Goal: Task Accomplishment & Management: Use online tool/utility

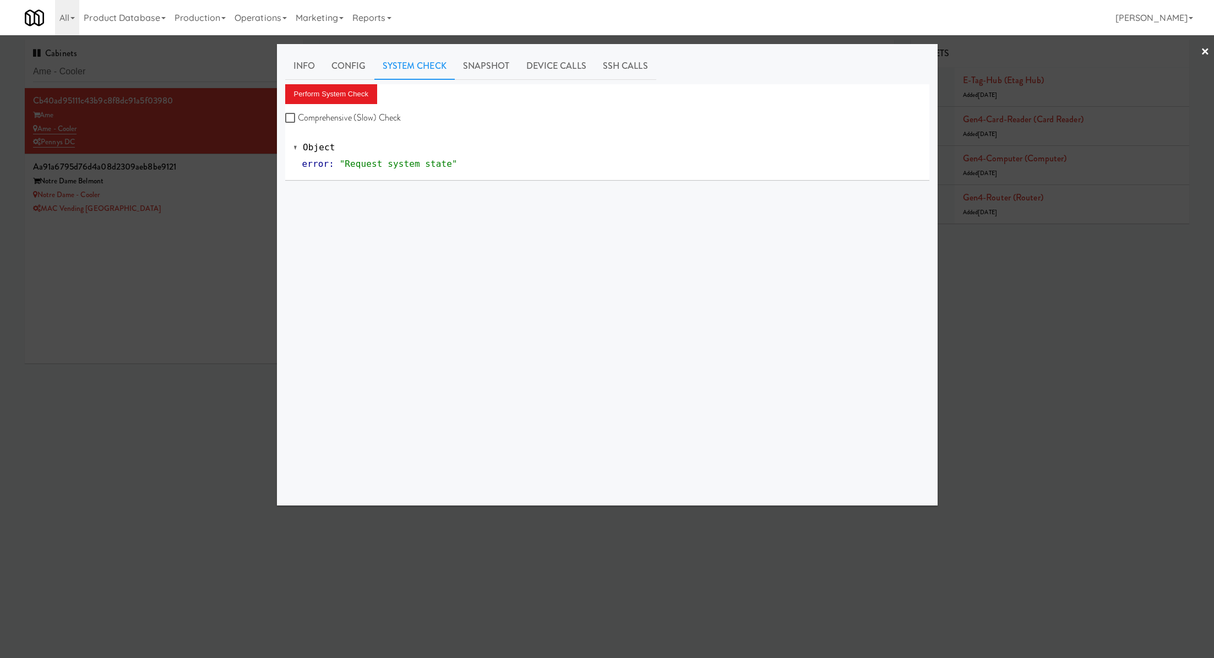
drag, startPoint x: 0, startPoint y: 0, endPoint x: 146, endPoint y: 72, distance: 163.2
click at [146, 72] on div at bounding box center [607, 329] width 1214 height 658
click at [146, 72] on input "Ame - Cooler" at bounding box center [164, 72] width 262 height 20
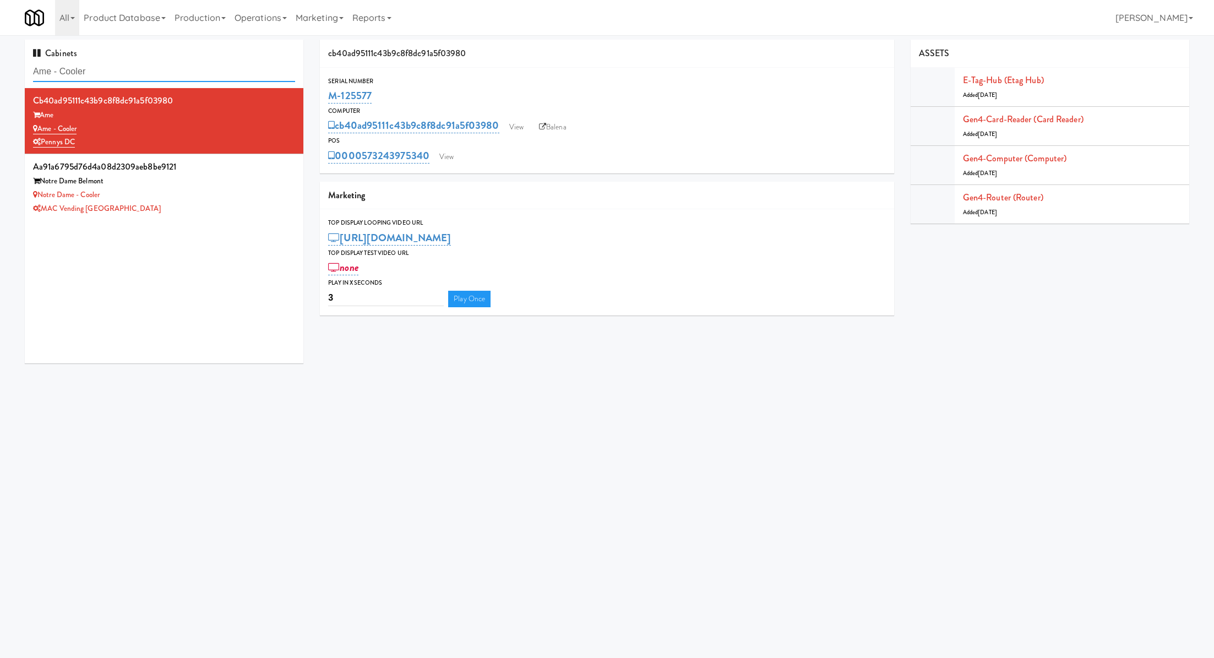
click at [146, 72] on input "Ame - Cooler" at bounding box center [164, 72] width 262 height 20
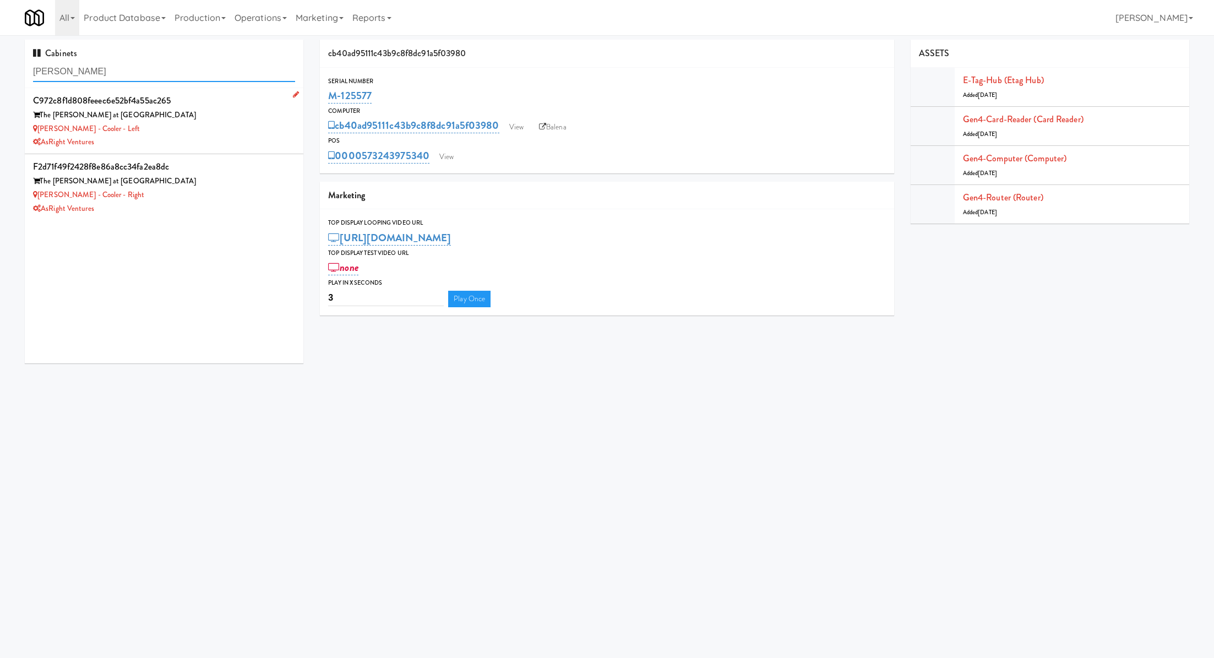
type input "[PERSON_NAME]"
click at [177, 127] on div "[PERSON_NAME] - Cooler - Left" at bounding box center [164, 129] width 262 height 14
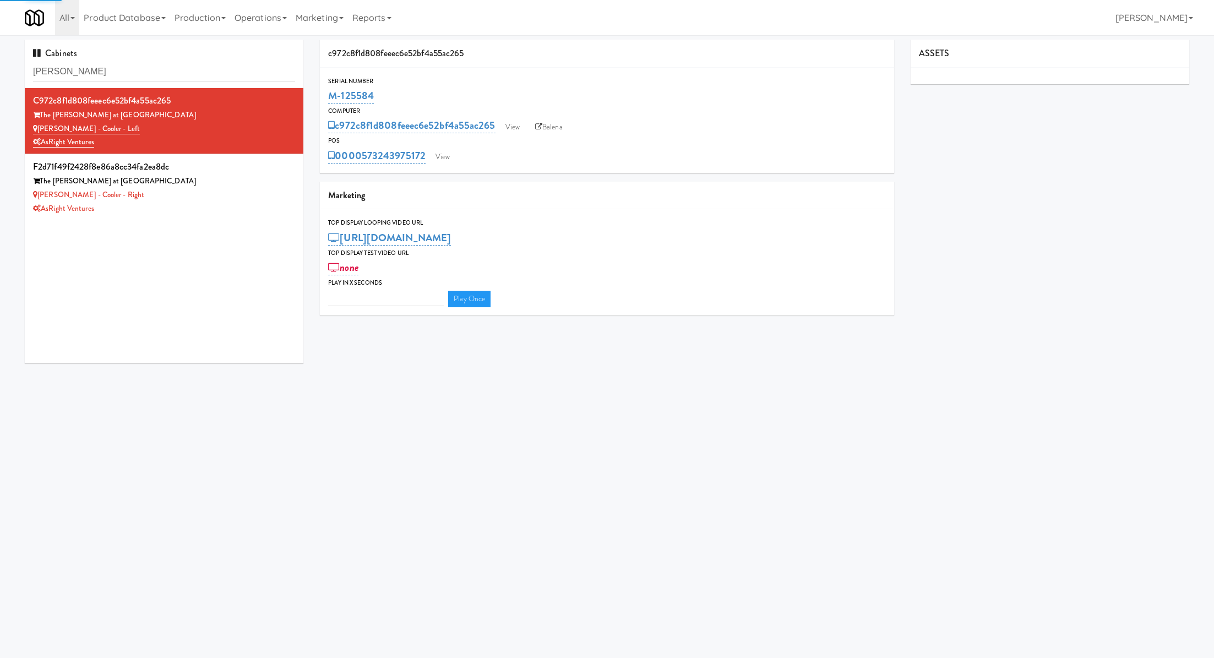
type input "3"
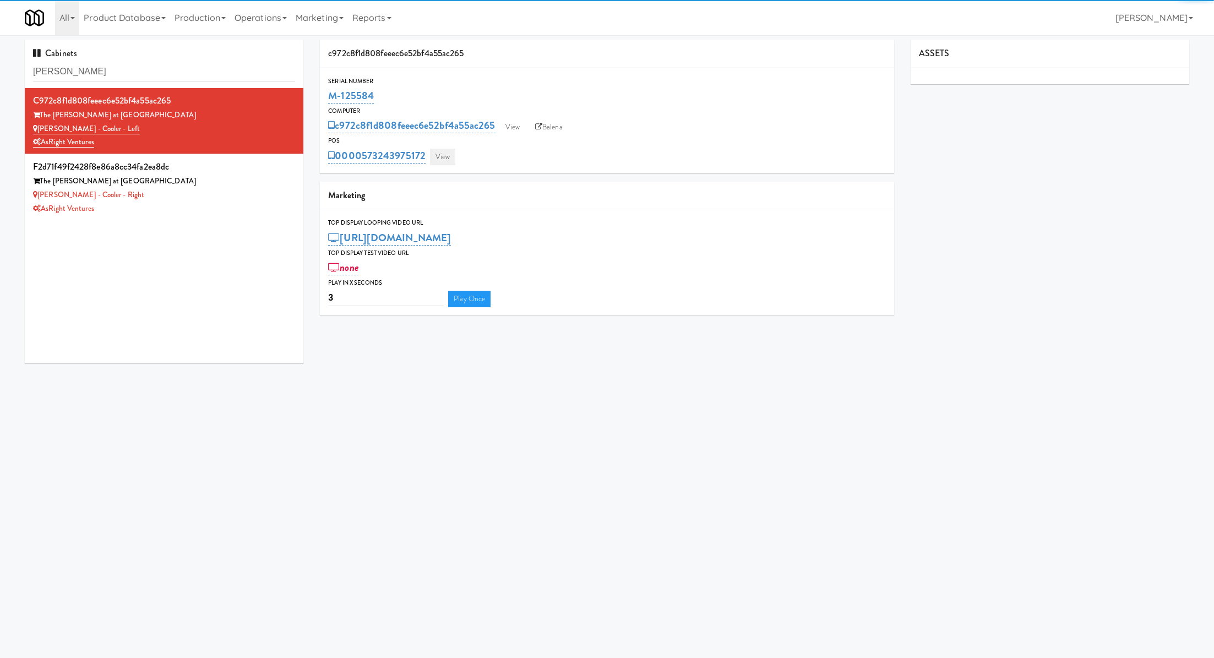
click at [450, 150] on link "View" at bounding box center [442, 157] width 25 height 17
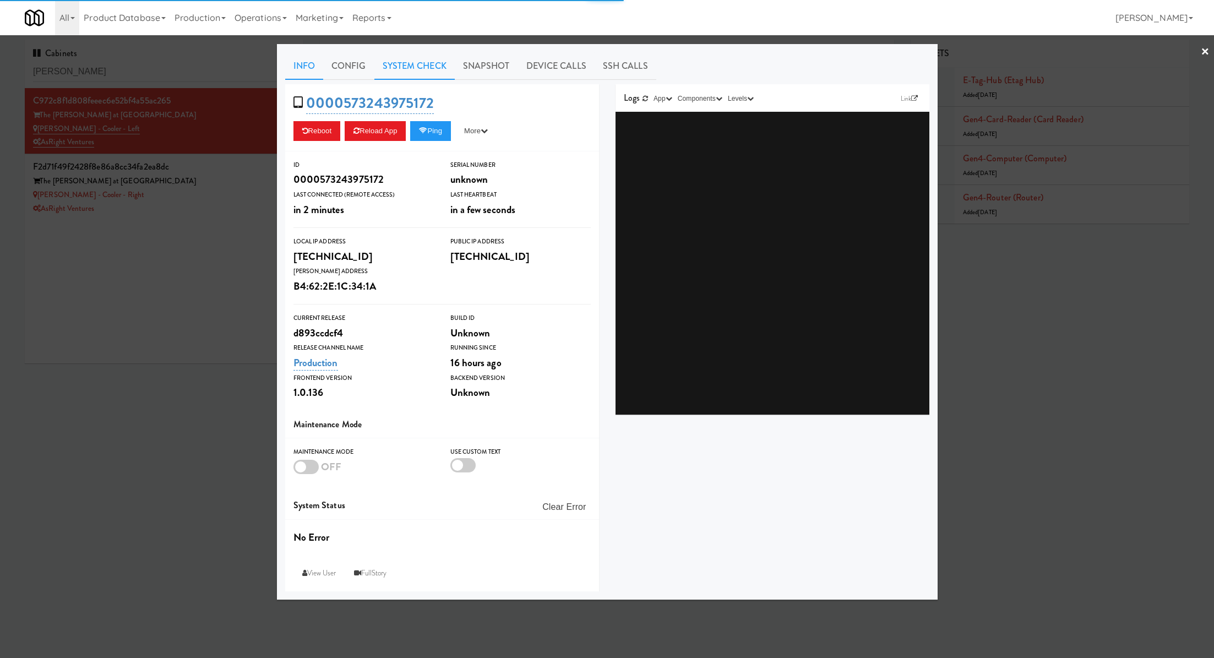
click at [437, 69] on link "System Check" at bounding box center [414, 66] width 80 height 28
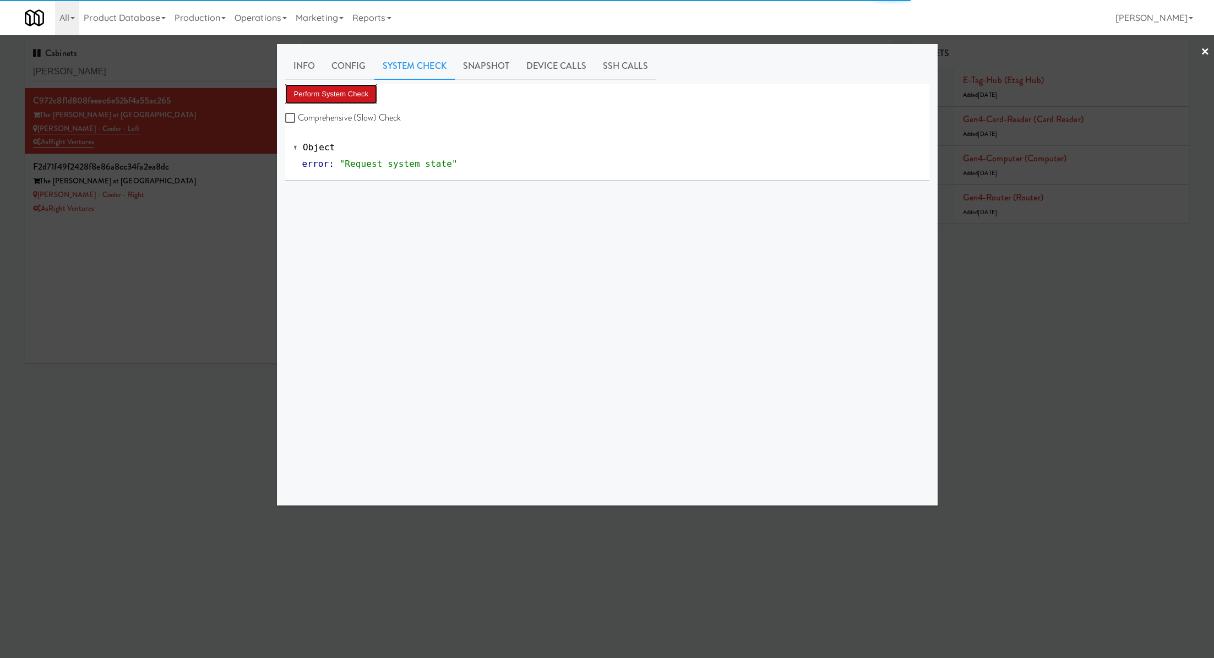
click at [363, 96] on button "Perform System Check" at bounding box center [331, 94] width 92 height 20
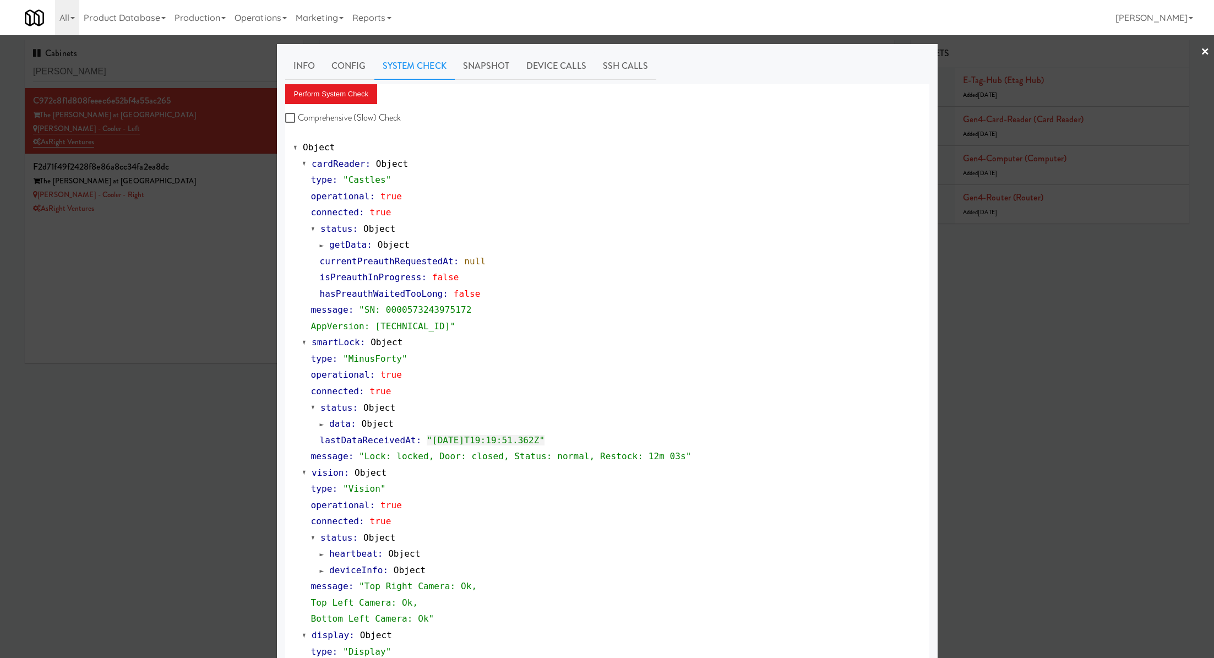
click at [241, 174] on div at bounding box center [607, 329] width 1214 height 658
click at [241, 175] on div "The [PERSON_NAME] at [GEOGRAPHIC_DATA]" at bounding box center [164, 182] width 262 height 14
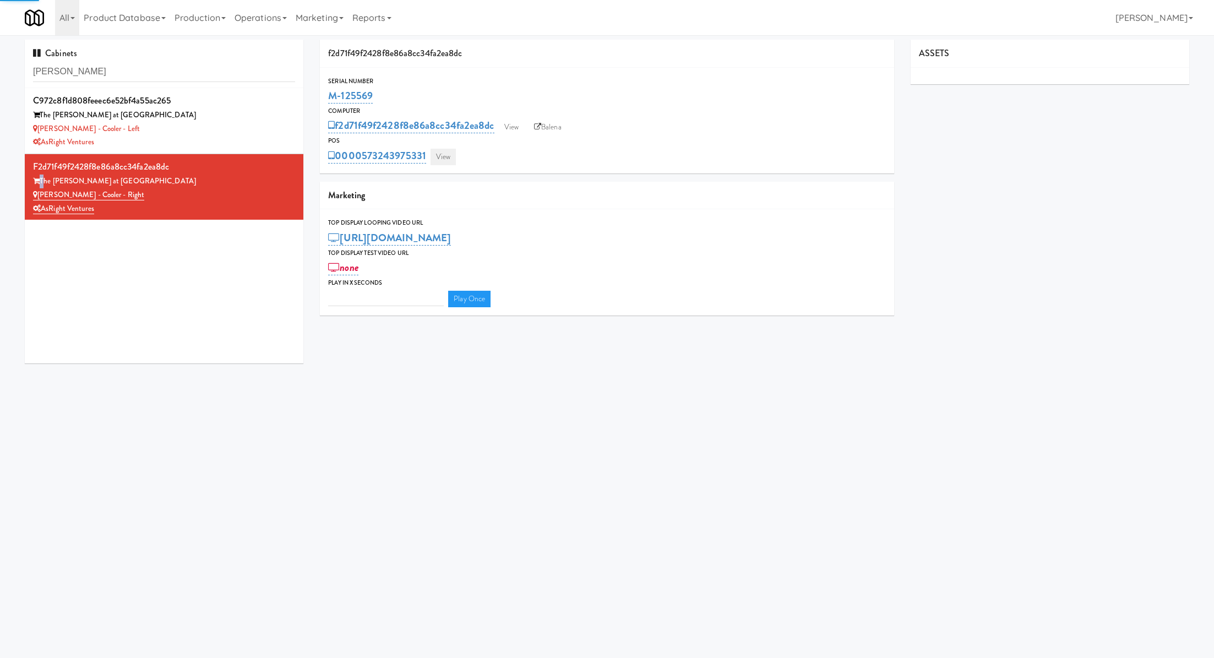
type input "3"
click at [440, 148] on div "0000573243975331 View" at bounding box center [606, 155] width 557 height 19
click at [448, 148] on div "0000573243975331 View" at bounding box center [606, 155] width 557 height 19
click at [448, 153] on link "View" at bounding box center [443, 157] width 25 height 17
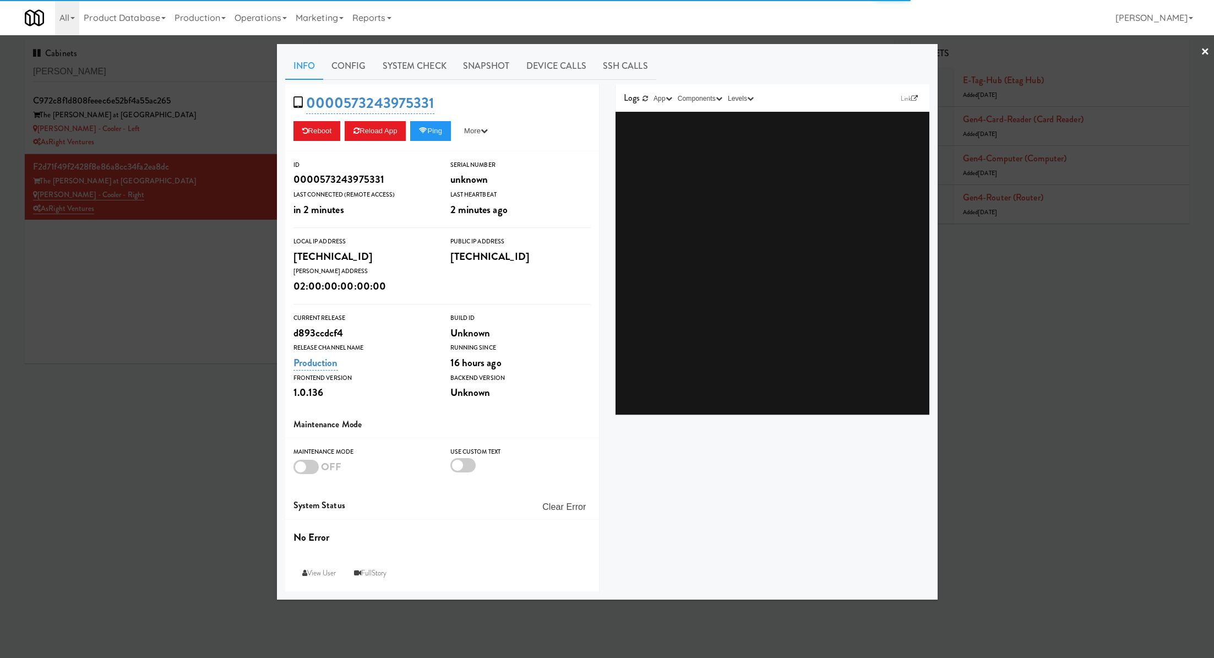
click at [429, 70] on link "System Check" at bounding box center [414, 66] width 80 height 28
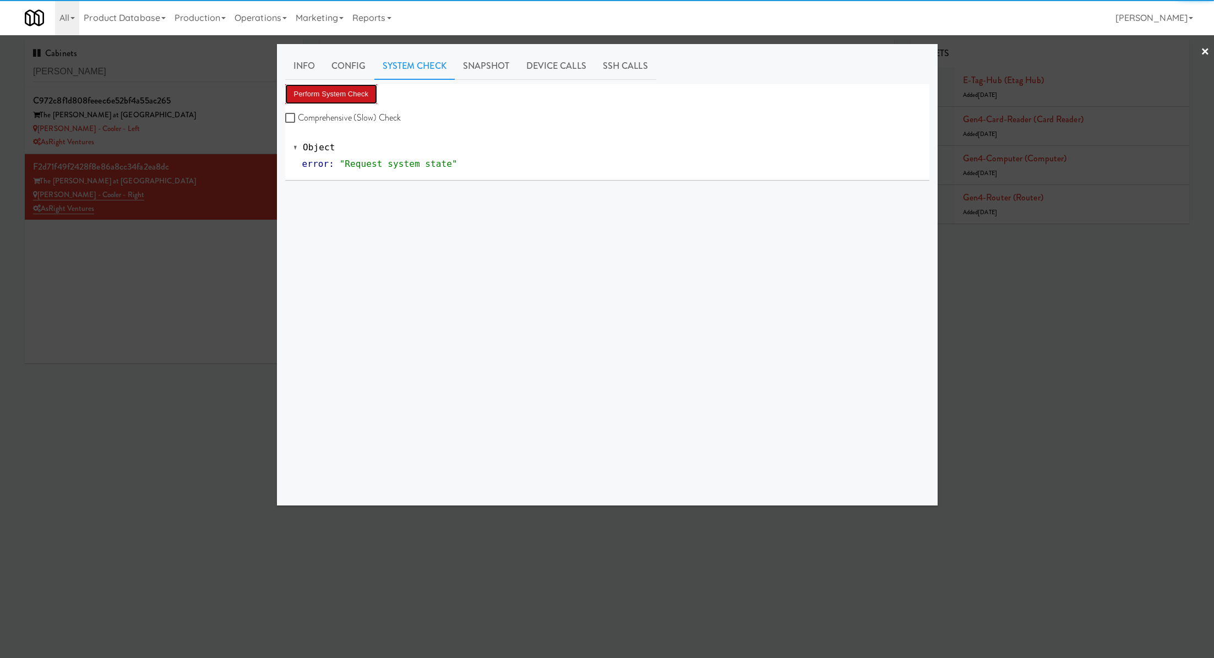
click at [361, 98] on button "Perform System Check" at bounding box center [331, 94] width 92 height 20
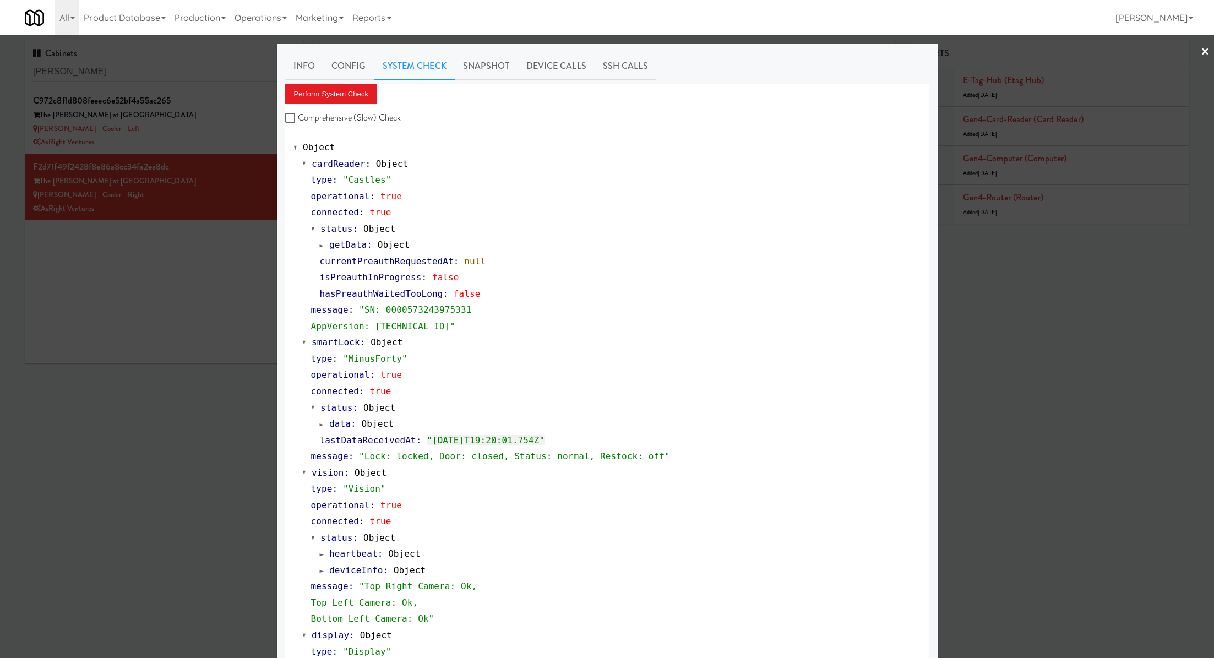
click at [199, 341] on div at bounding box center [607, 329] width 1214 height 658
